Goal: Navigation & Orientation: Understand site structure

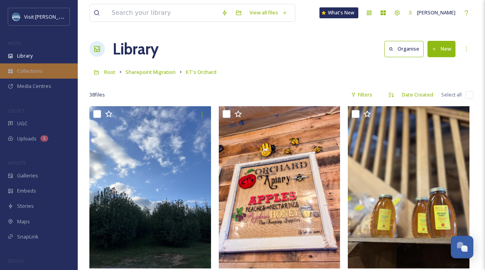
scroll to position [2305, 0]
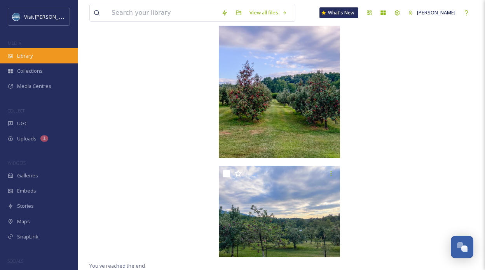
click at [33, 55] on div "Library" at bounding box center [39, 55] width 78 height 15
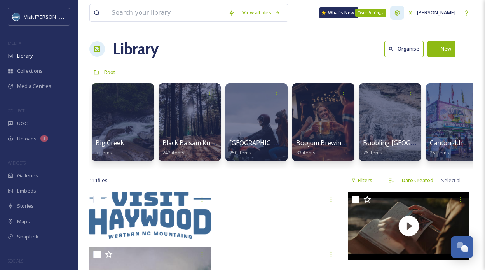
click at [399, 14] on icon at bounding box center [397, 13] width 6 height 6
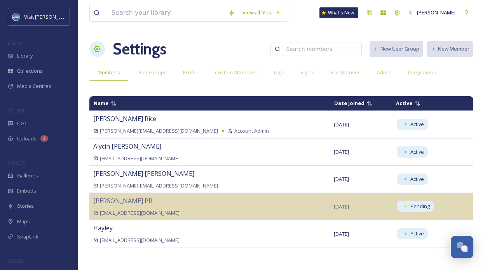
click at [455, 37] on div "View all files What's New [PERSON_NAME] Settings New User Group New Member Memb…" at bounding box center [281, 135] width 407 height 270
click at [387, 71] on span "Admin" at bounding box center [384, 72] width 15 height 7
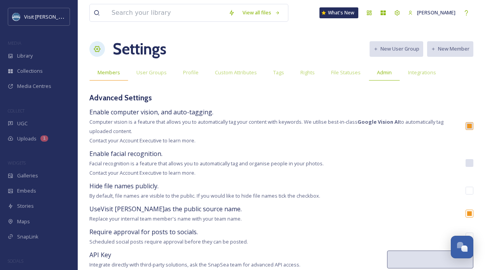
click at [112, 73] on span "Members" at bounding box center [109, 72] width 23 height 7
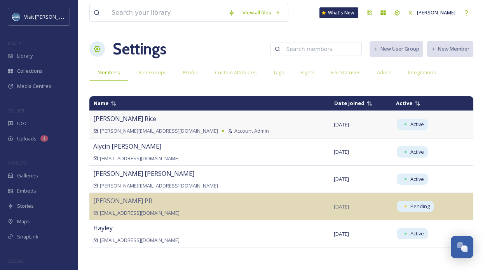
click at [234, 129] on span "Account Admin" at bounding box center [251, 130] width 35 height 7
click at [157, 72] on span "User Groups" at bounding box center [151, 72] width 30 height 7
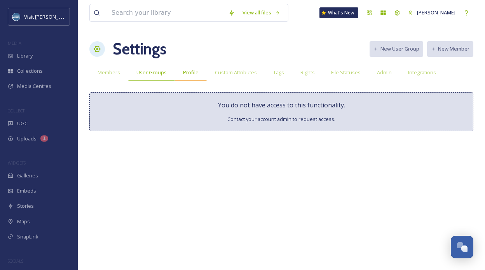
click at [190, 72] on span "Profile" at bounding box center [191, 72] width 16 height 7
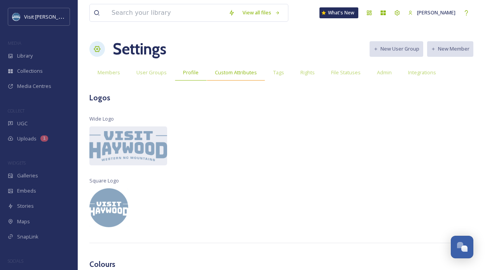
click at [222, 75] on span "Custom Attributes" at bounding box center [236, 72] width 42 height 7
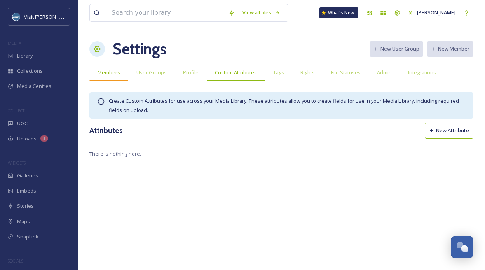
click at [112, 72] on span "Members" at bounding box center [109, 72] width 23 height 7
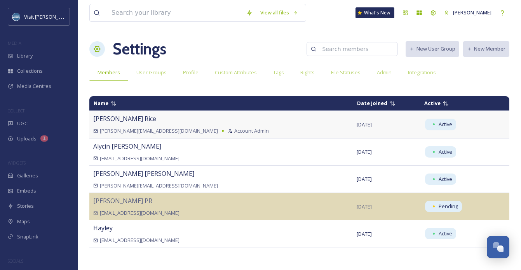
click at [234, 131] on span "Account Admin" at bounding box center [251, 130] width 35 height 7
click at [228, 131] on icon at bounding box center [230, 131] width 5 height 5
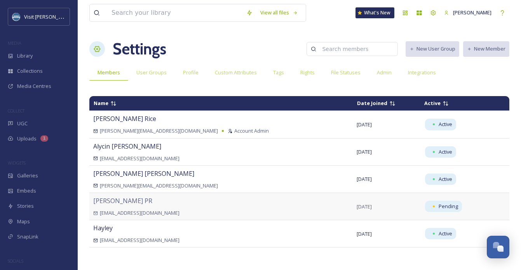
click at [193, 209] on div "[PERSON_NAME] [EMAIL_ADDRESS][DOMAIN_NAME]" at bounding box center [221, 206] width 256 height 21
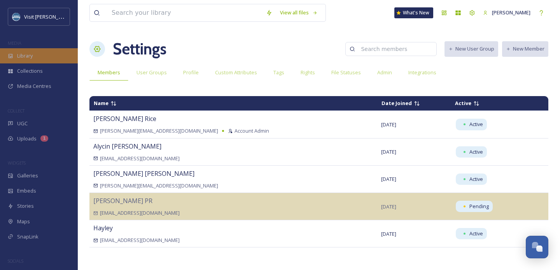
click at [41, 57] on div "Library" at bounding box center [39, 55] width 78 height 15
